Goal: Transaction & Acquisition: Subscribe to service/newsletter

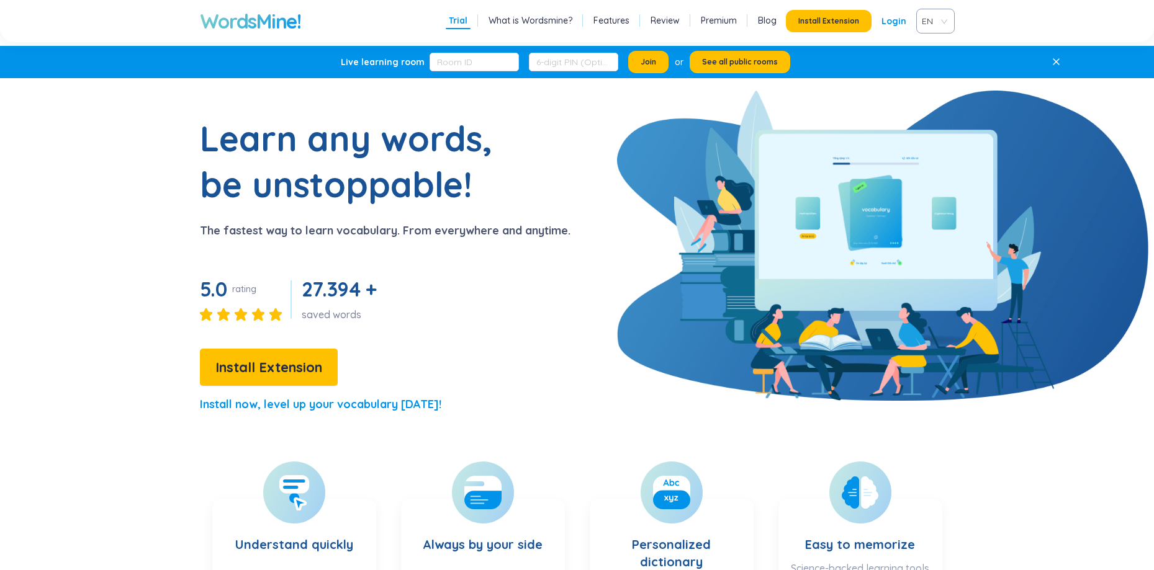
click at [611, 20] on link "Features" at bounding box center [611, 20] width 36 height 12
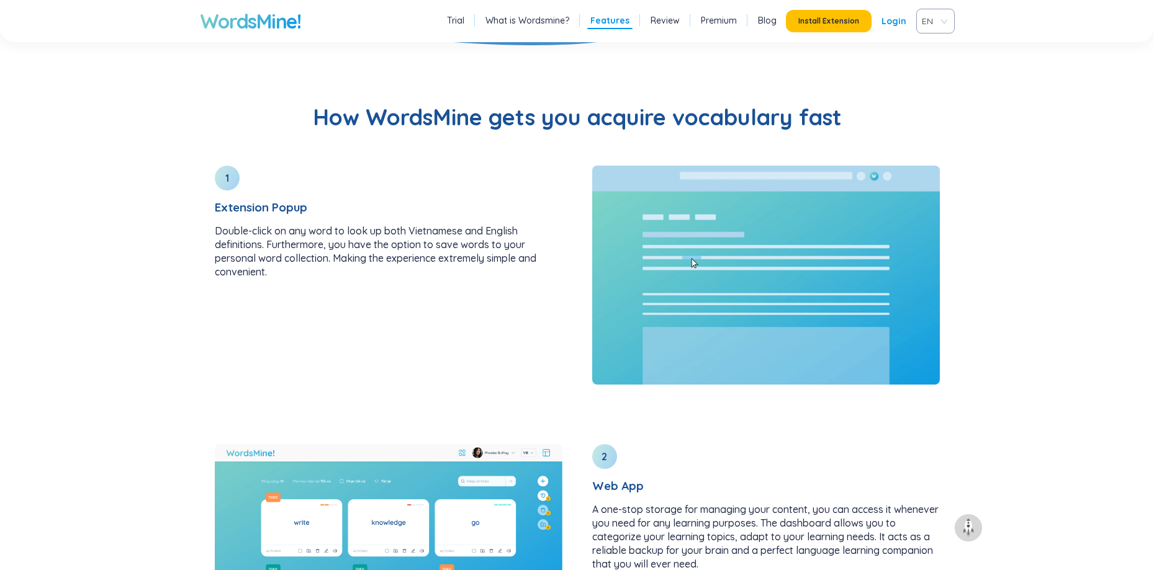
click at [735, 22] on link "Premium" at bounding box center [719, 20] width 36 height 12
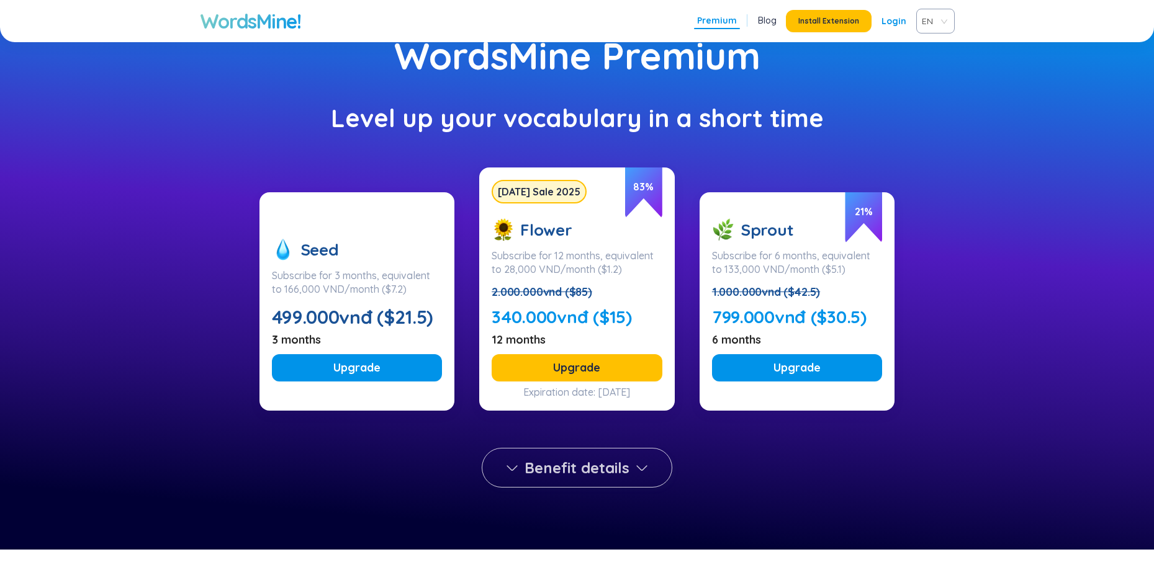
click at [640, 467] on icon "button" at bounding box center [641, 467] width 15 height 15
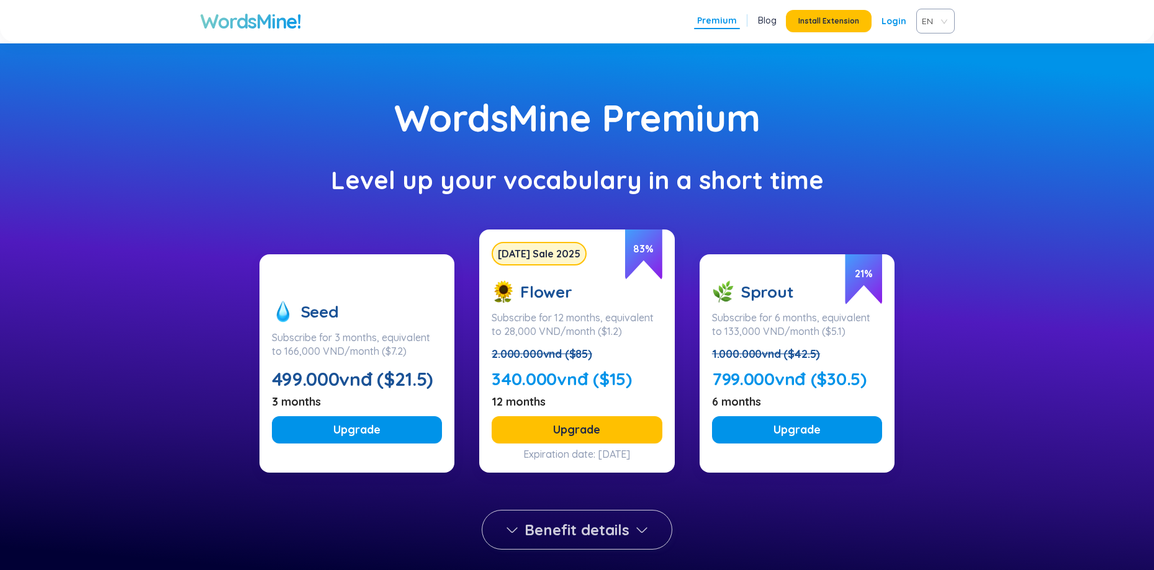
click at [572, 524] on span "Benefit details" at bounding box center [576, 530] width 105 height 20
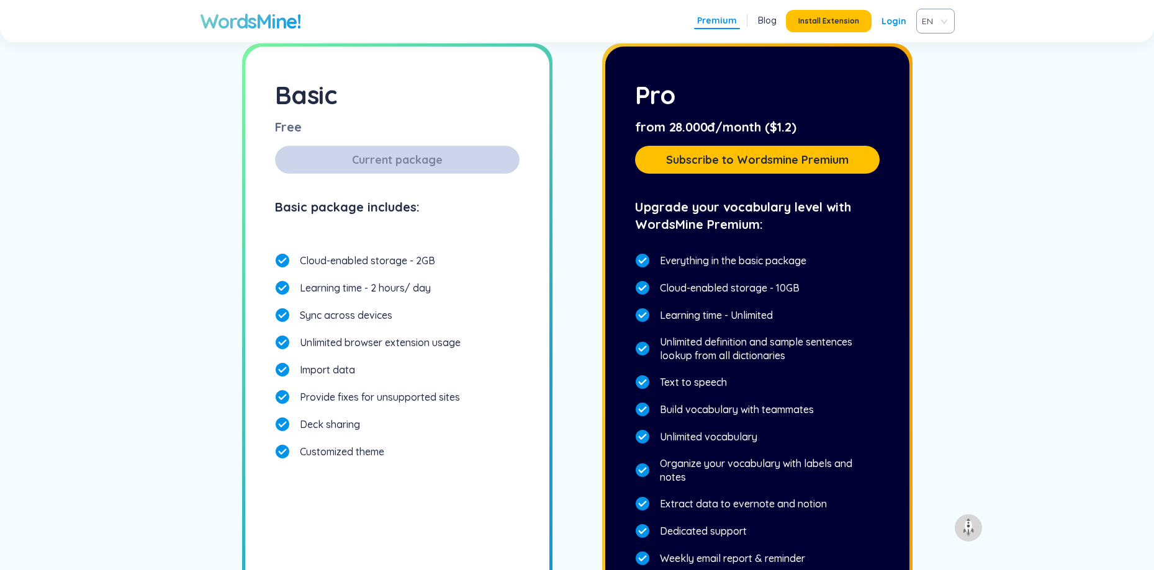
scroll to position [3310, 0]
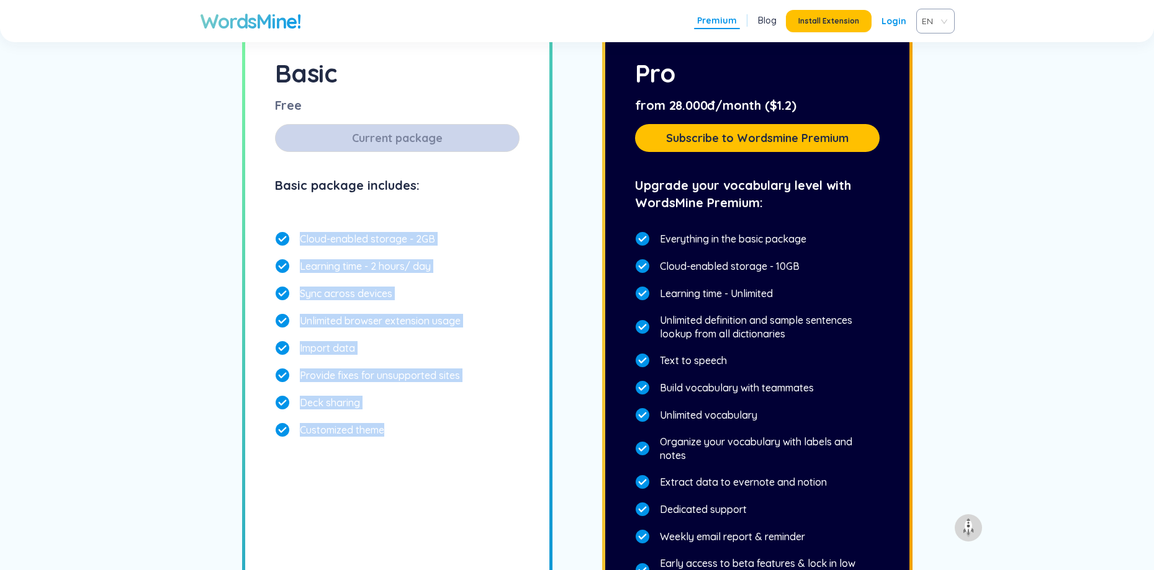
drag, startPoint x: 411, startPoint y: 435, endPoint x: 333, endPoint y: 228, distance: 221.5
click at [333, 228] on div "Cloud-enabled storage - 2GB Learning time - 2 hours/ day Sync across devices Un…" at bounding box center [397, 335] width 245 height 216
click at [423, 328] on div "Unlimited browser extension usage" at bounding box center [397, 320] width 245 height 25
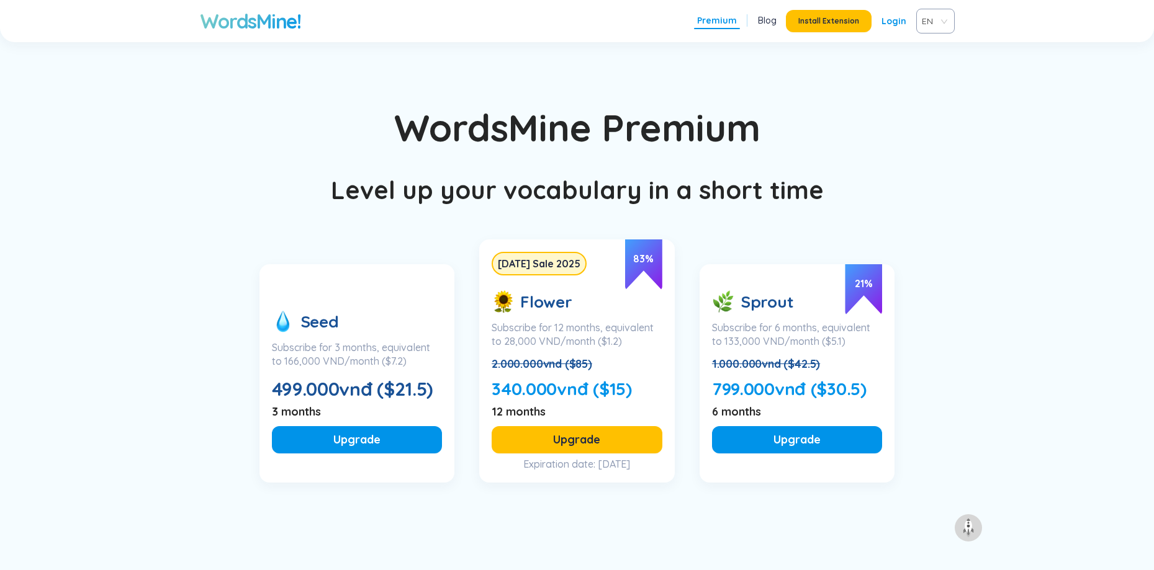
scroll to position [4055, 0]
